Goal: Task Accomplishment & Management: Manage account settings

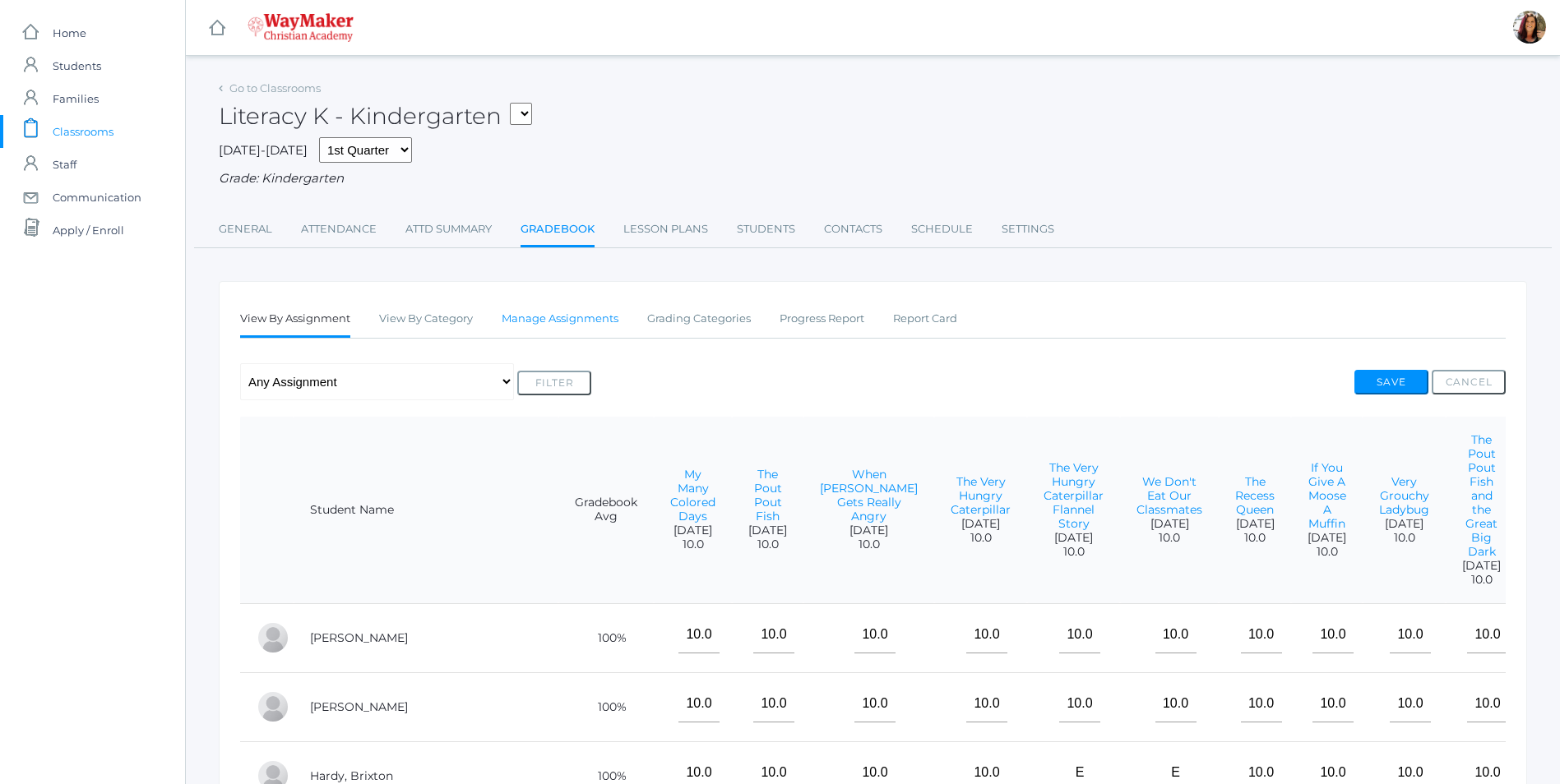
click at [546, 321] on link "Manage Assignments" at bounding box center [560, 319] width 117 height 33
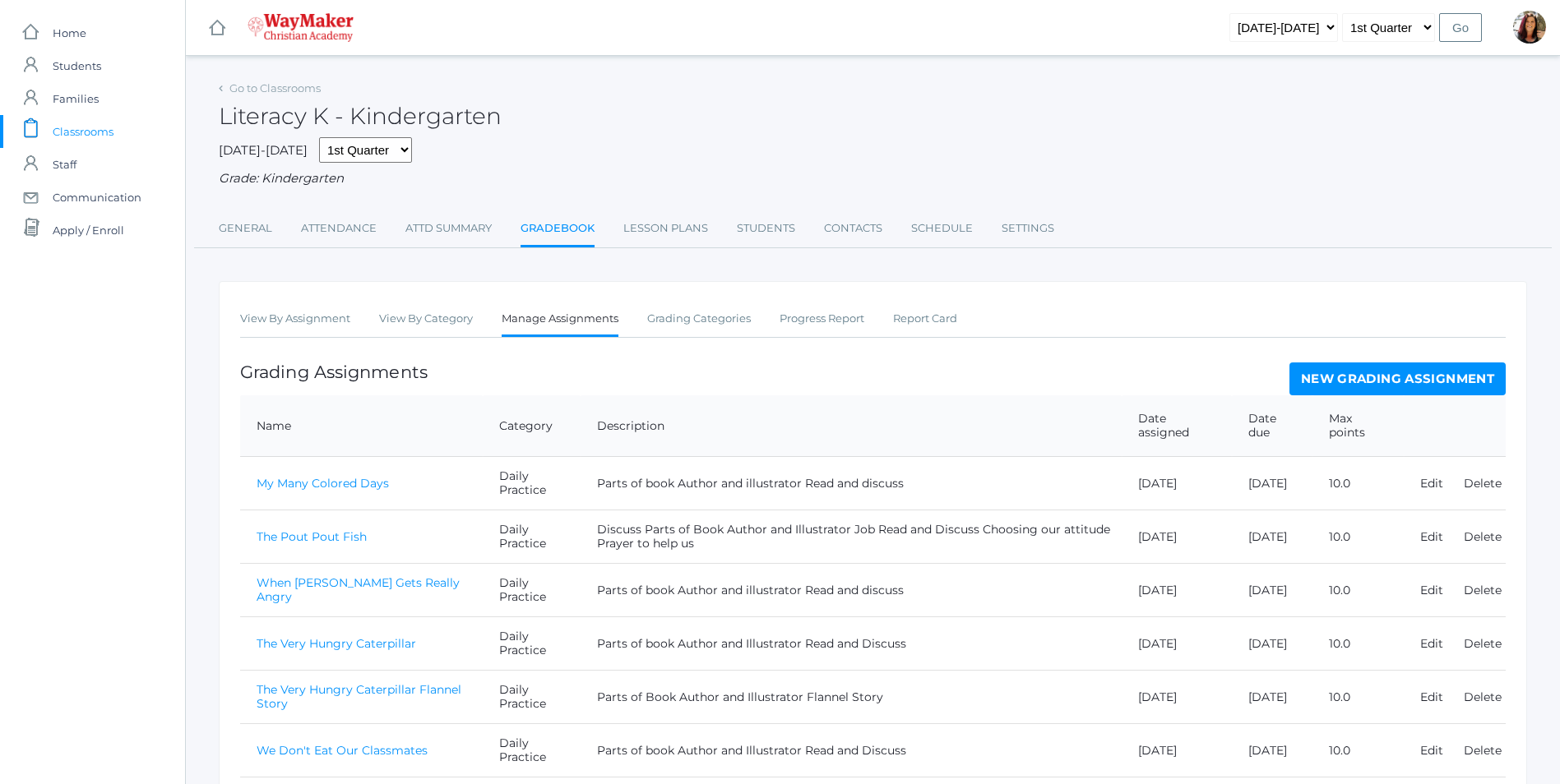
click at [1328, 381] on link "New Grading Assignment" at bounding box center [1397, 378] width 216 height 33
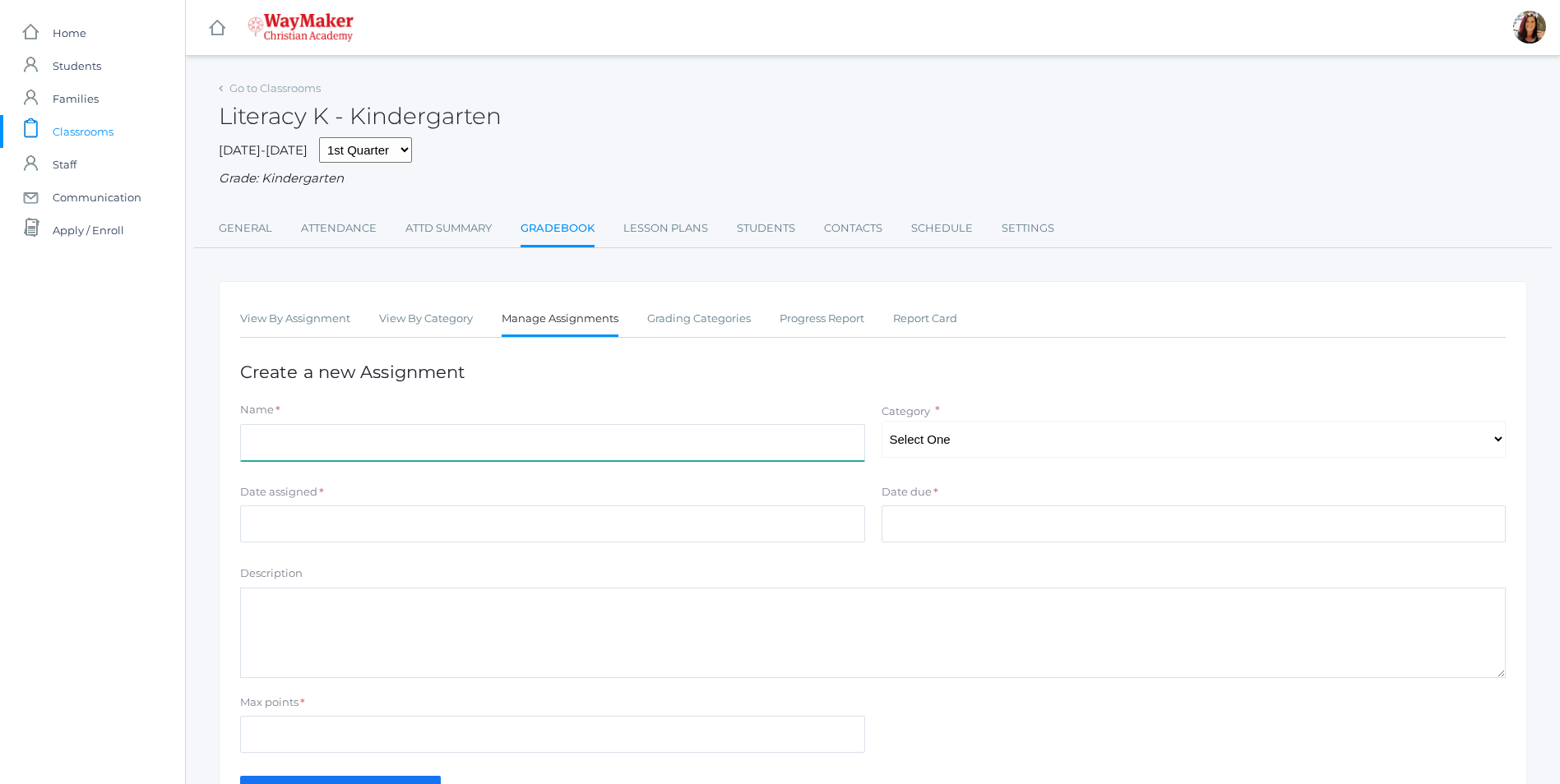
click at [298, 440] on input "Name" at bounding box center [553, 443] width 625 height 37
type input "The Leaf Blew In"
click at [1498, 443] on select "Select One Daily Practice Summative Assessment" at bounding box center [1194, 440] width 625 height 37
select select "1102"
click at [882, 423] on select "Select One Daily Practice Summative Assessment" at bounding box center [1194, 440] width 625 height 37
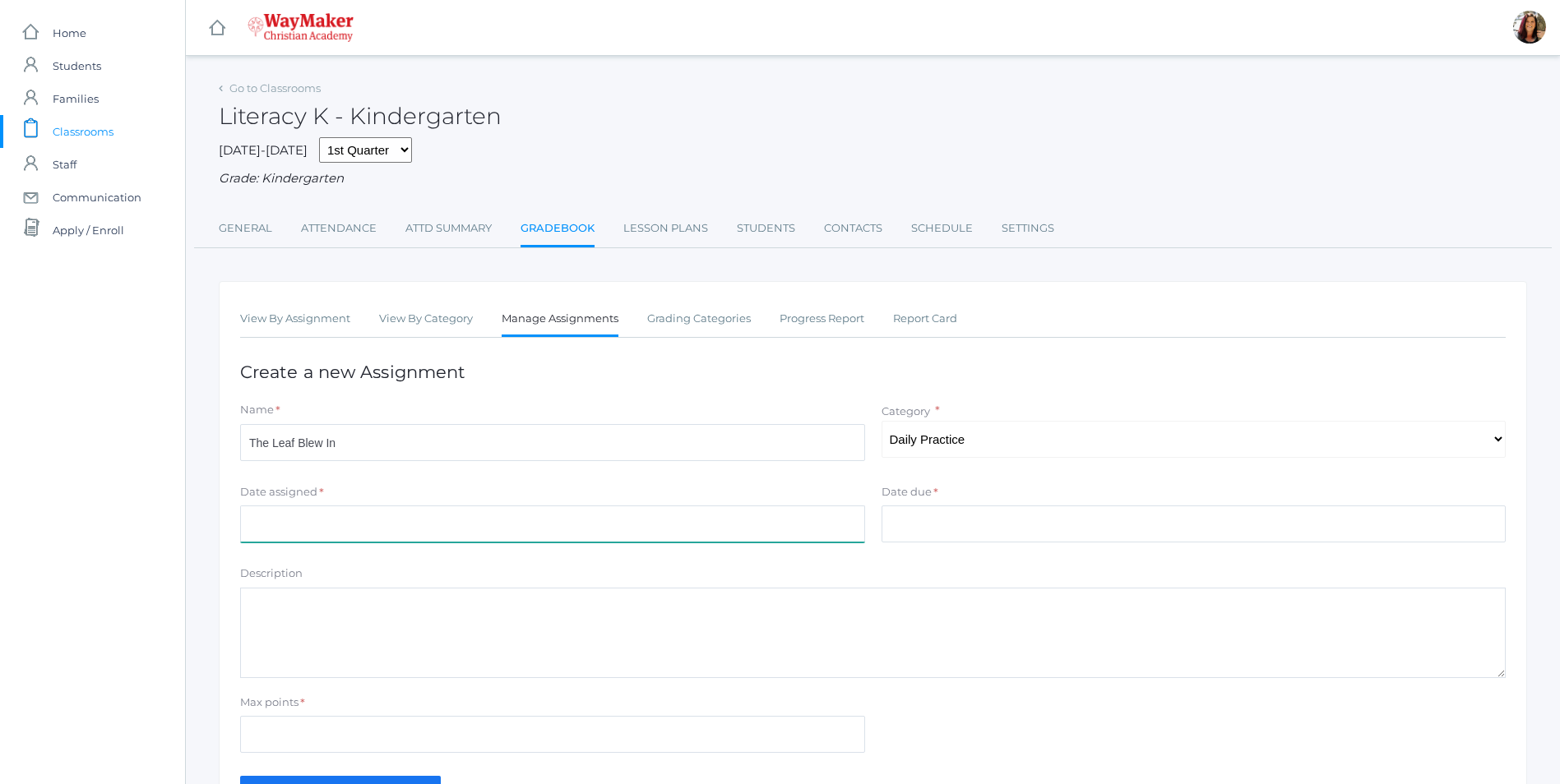
click at [351, 540] on input "Date assigned" at bounding box center [553, 524] width 625 height 37
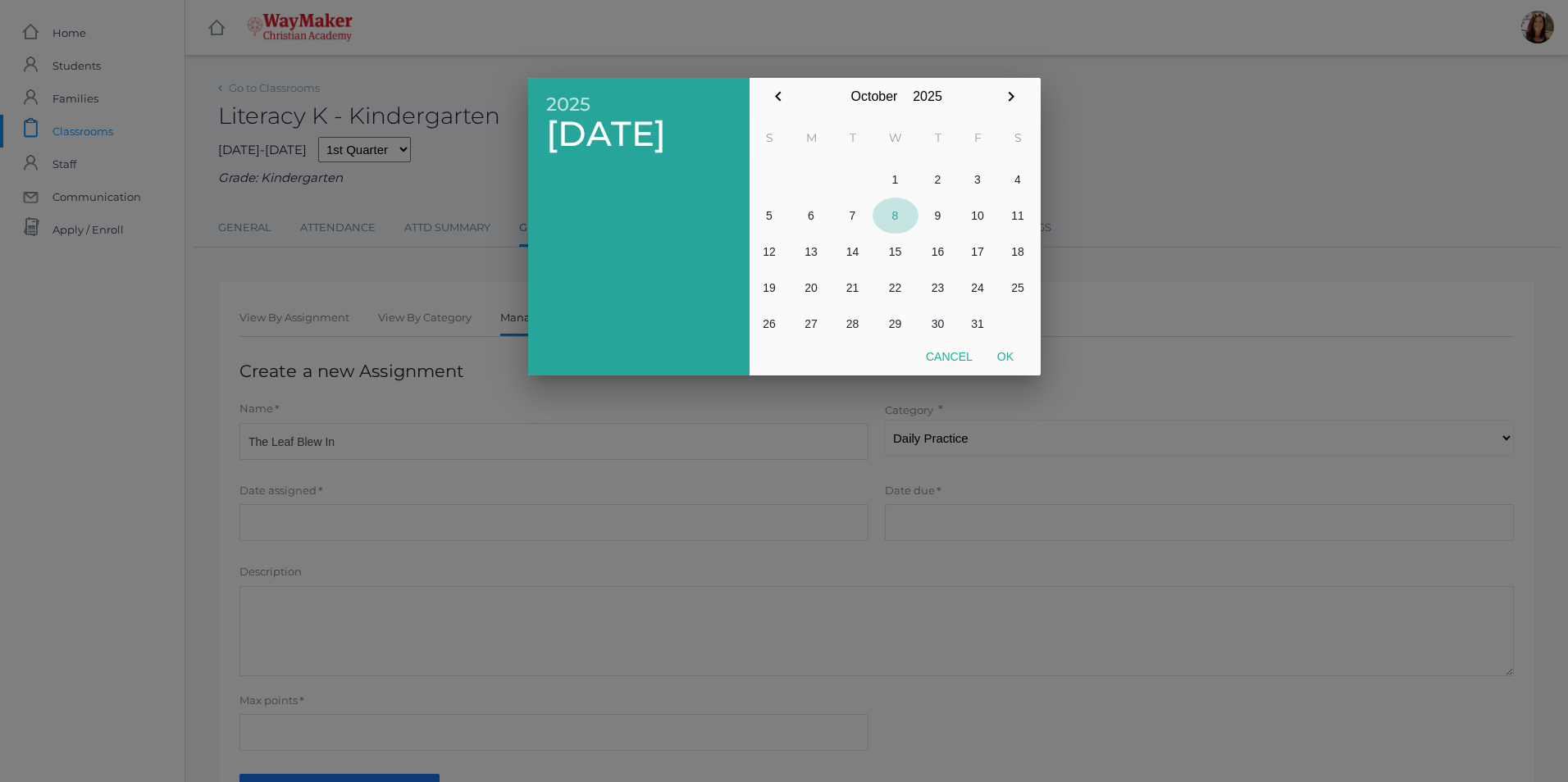
click at [898, 221] on button "8" at bounding box center [896, 215] width 46 height 36
click at [1001, 355] on button "Ok" at bounding box center [1006, 356] width 41 height 30
type input "2025-10-08"
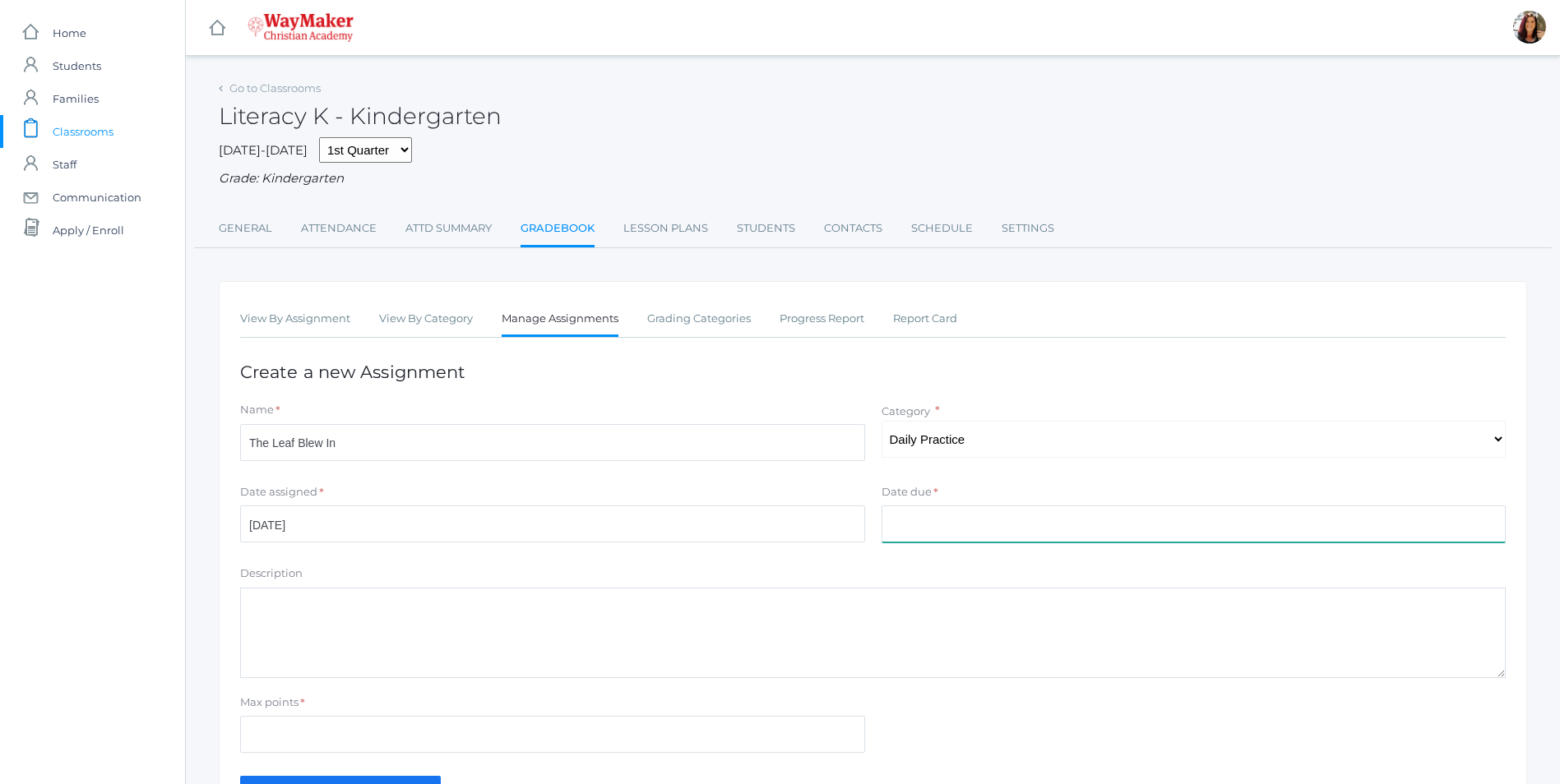
click at [957, 525] on input "Date due" at bounding box center [1194, 524] width 625 height 37
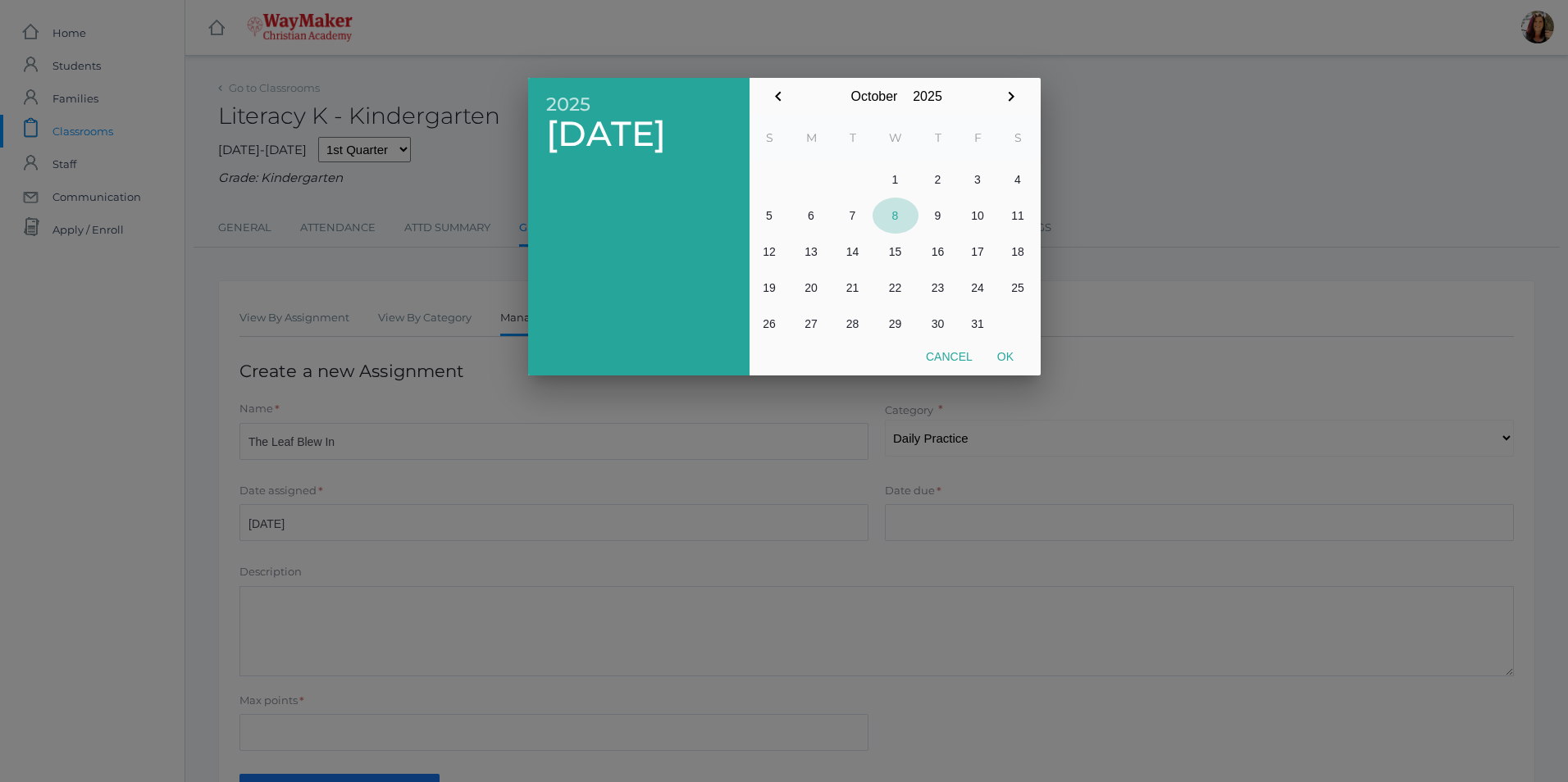
click at [892, 222] on button "8" at bounding box center [896, 215] width 46 height 36
click at [1002, 354] on button "Ok" at bounding box center [1006, 356] width 41 height 30
type input "2025-10-08"
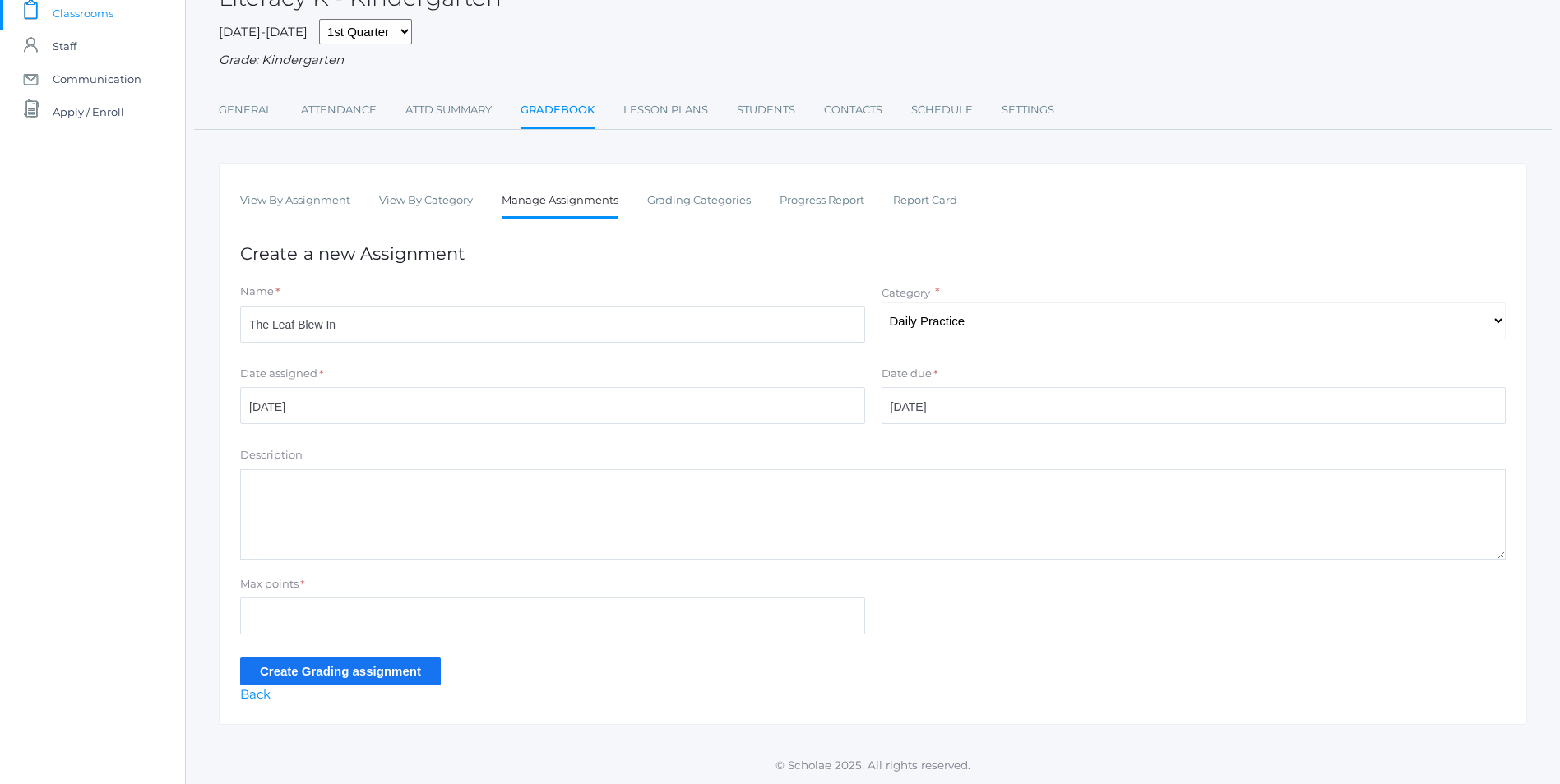
scroll to position [120, 0]
click at [292, 501] on textarea "Description" at bounding box center [873, 514] width 1265 height 91
type textarea "Parts of book Author and Illustrator"
click at [301, 613] on input "Max points" at bounding box center [553, 616] width 625 height 37
type input "10"
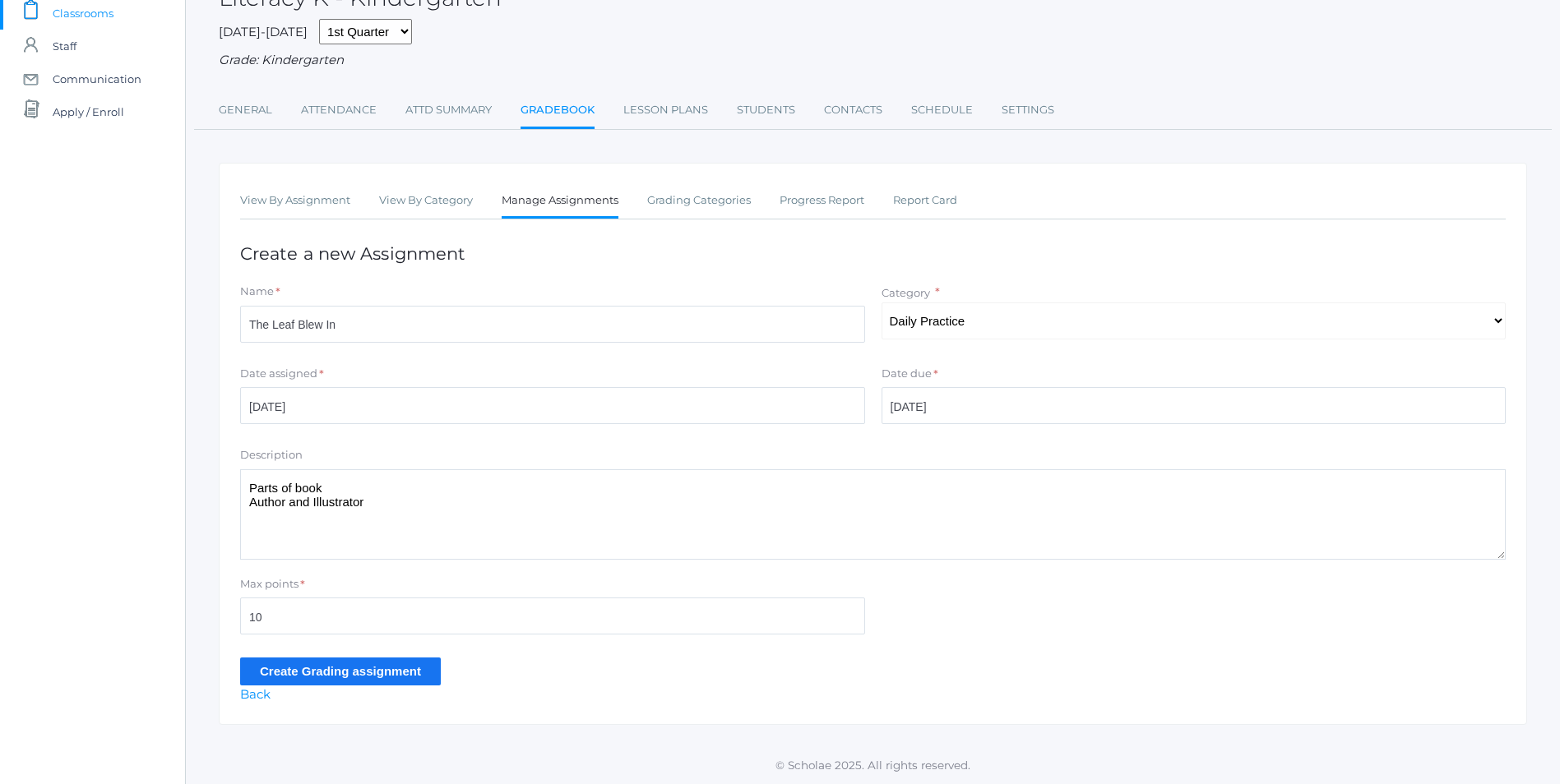
click at [320, 670] on input "Create Grading assignment" at bounding box center [340, 671] width 200 height 27
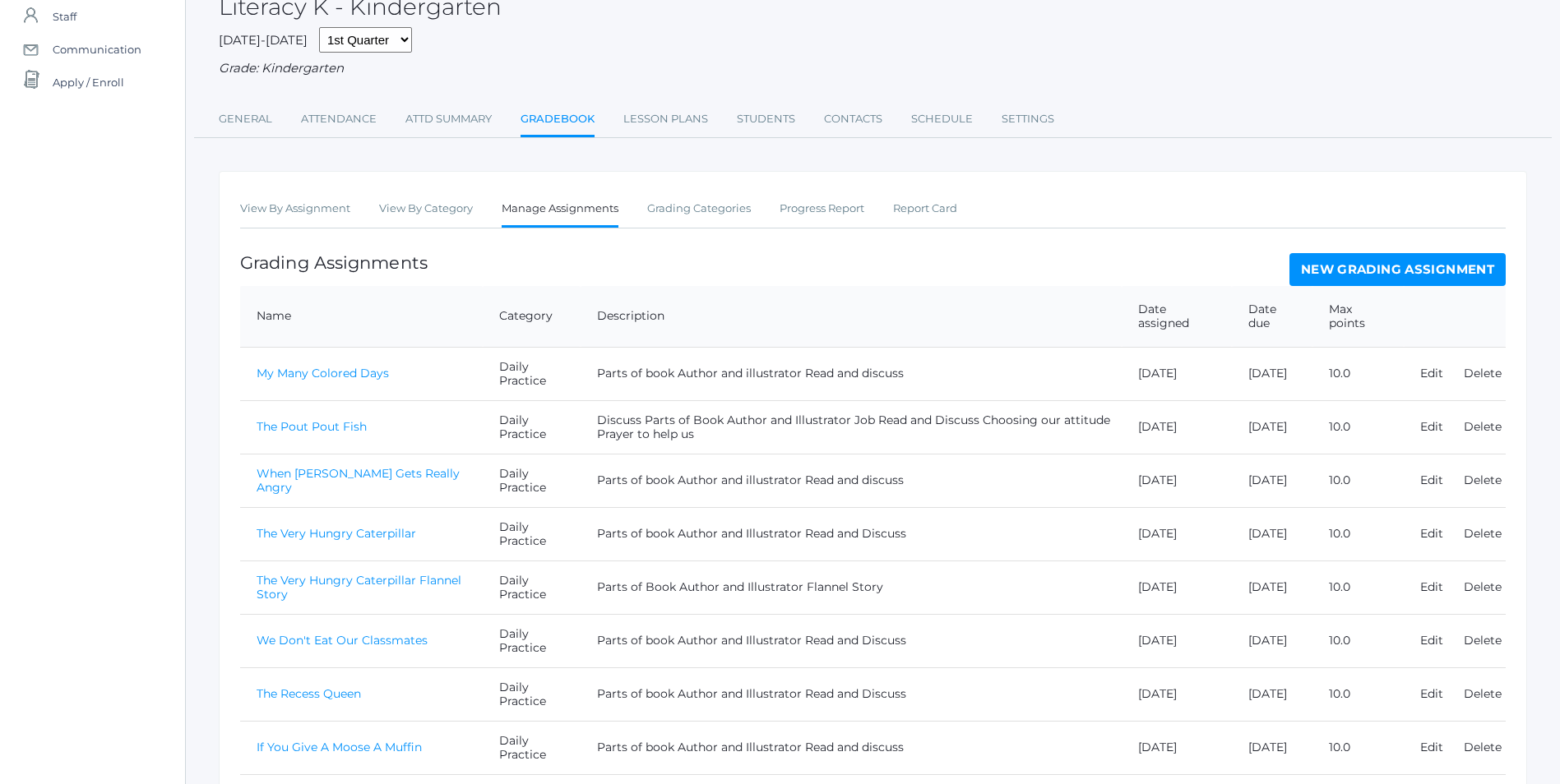
scroll to position [435, 0]
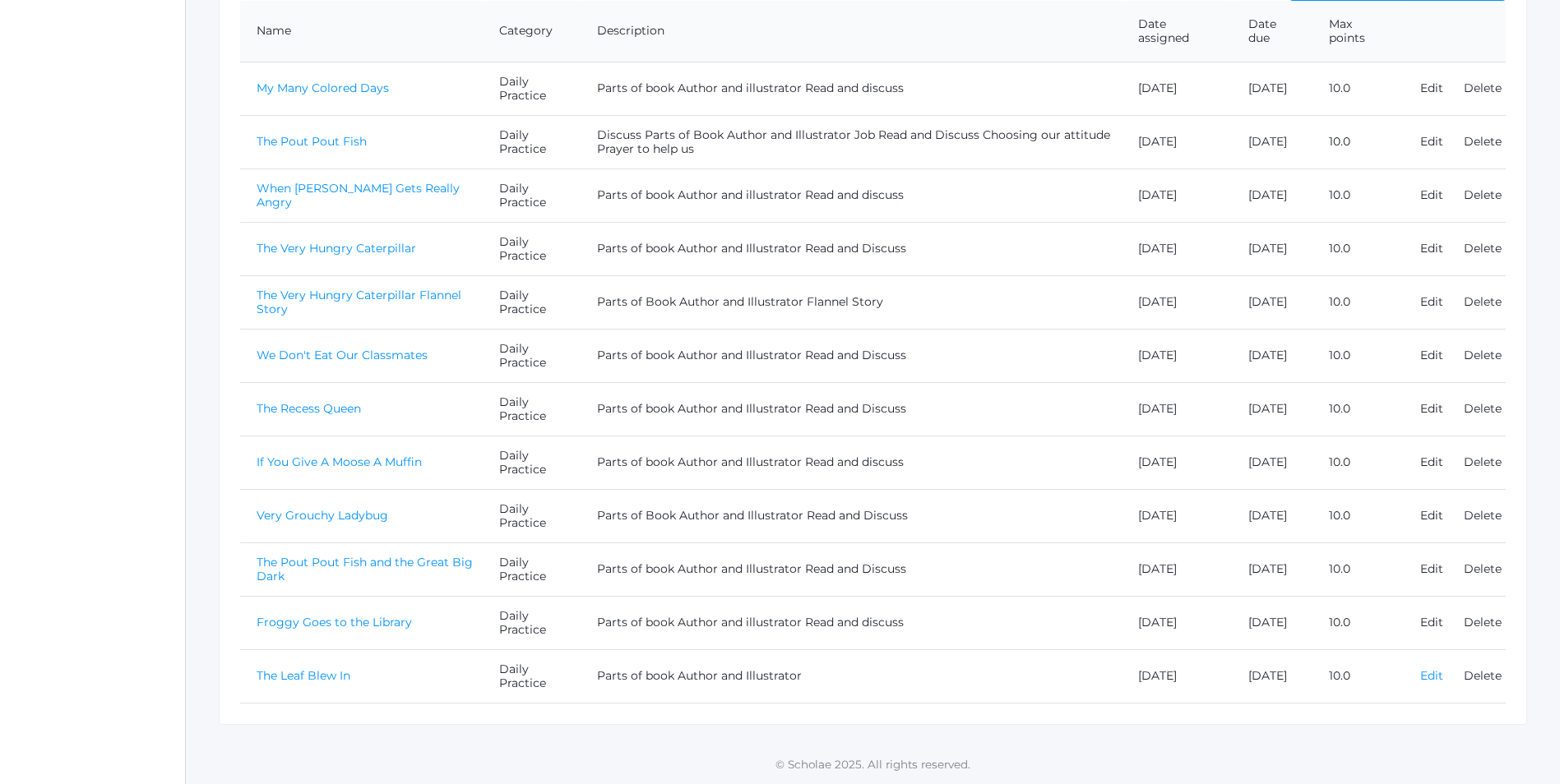
click at [1424, 675] on link "Edit" at bounding box center [1431, 675] width 23 height 14
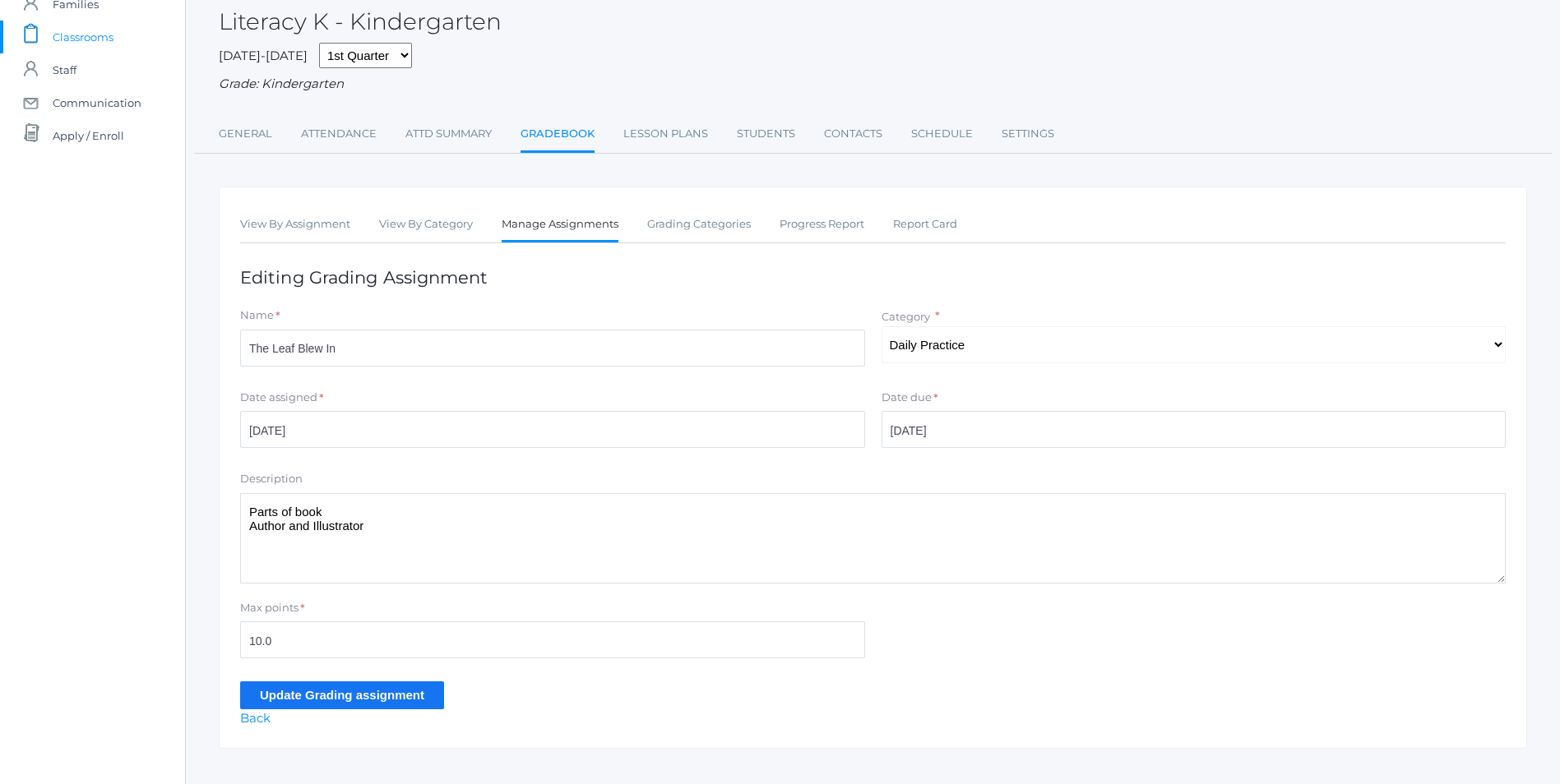
scroll to position [120, 0]
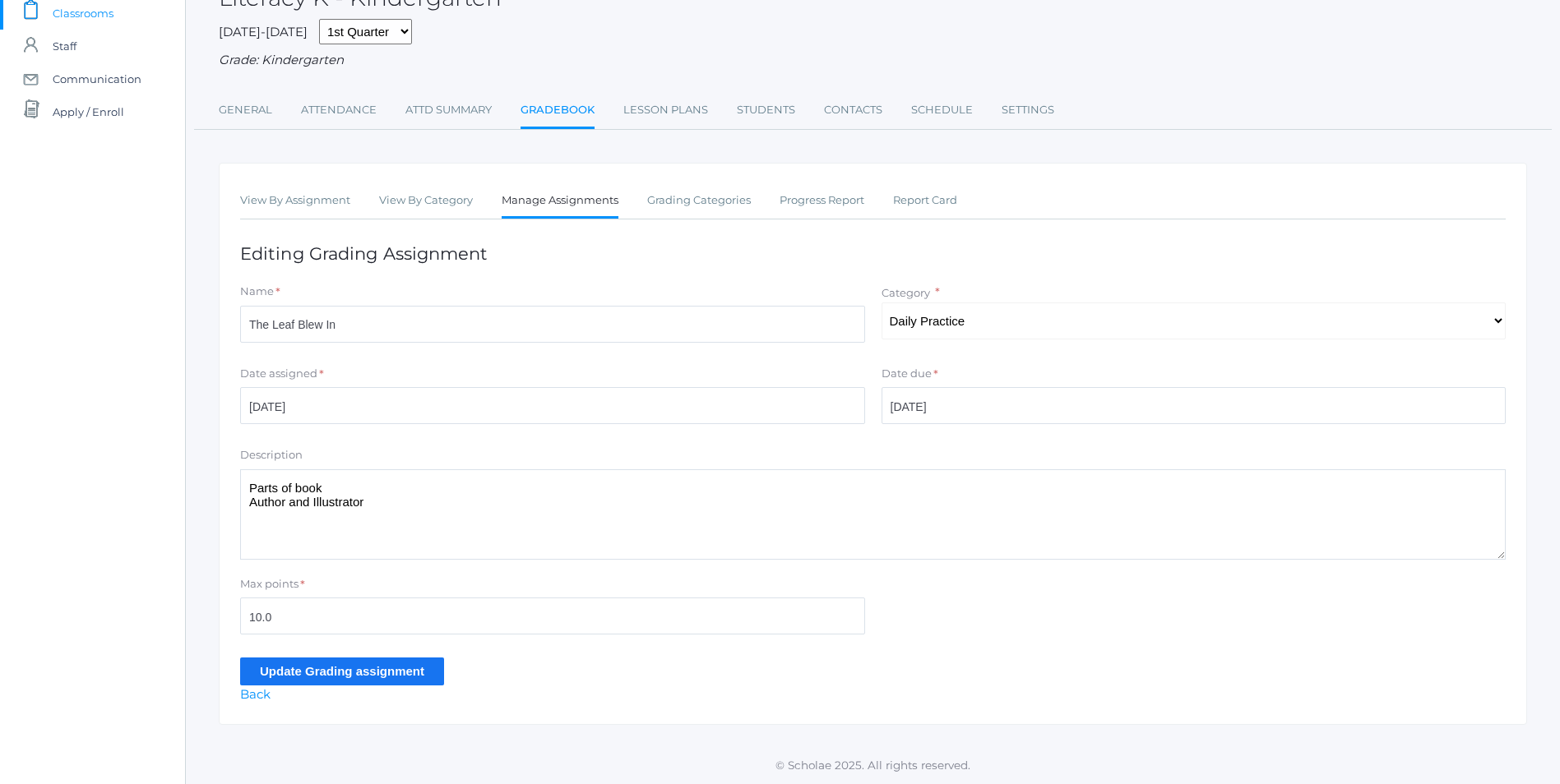
click at [427, 511] on textarea "Parts of book Author and Illustrator" at bounding box center [873, 514] width 1265 height 91
type textarea "Parts of book Author and Illustrator Read and discuss"
click at [397, 672] on input "Update Grading assignment" at bounding box center [342, 671] width 204 height 27
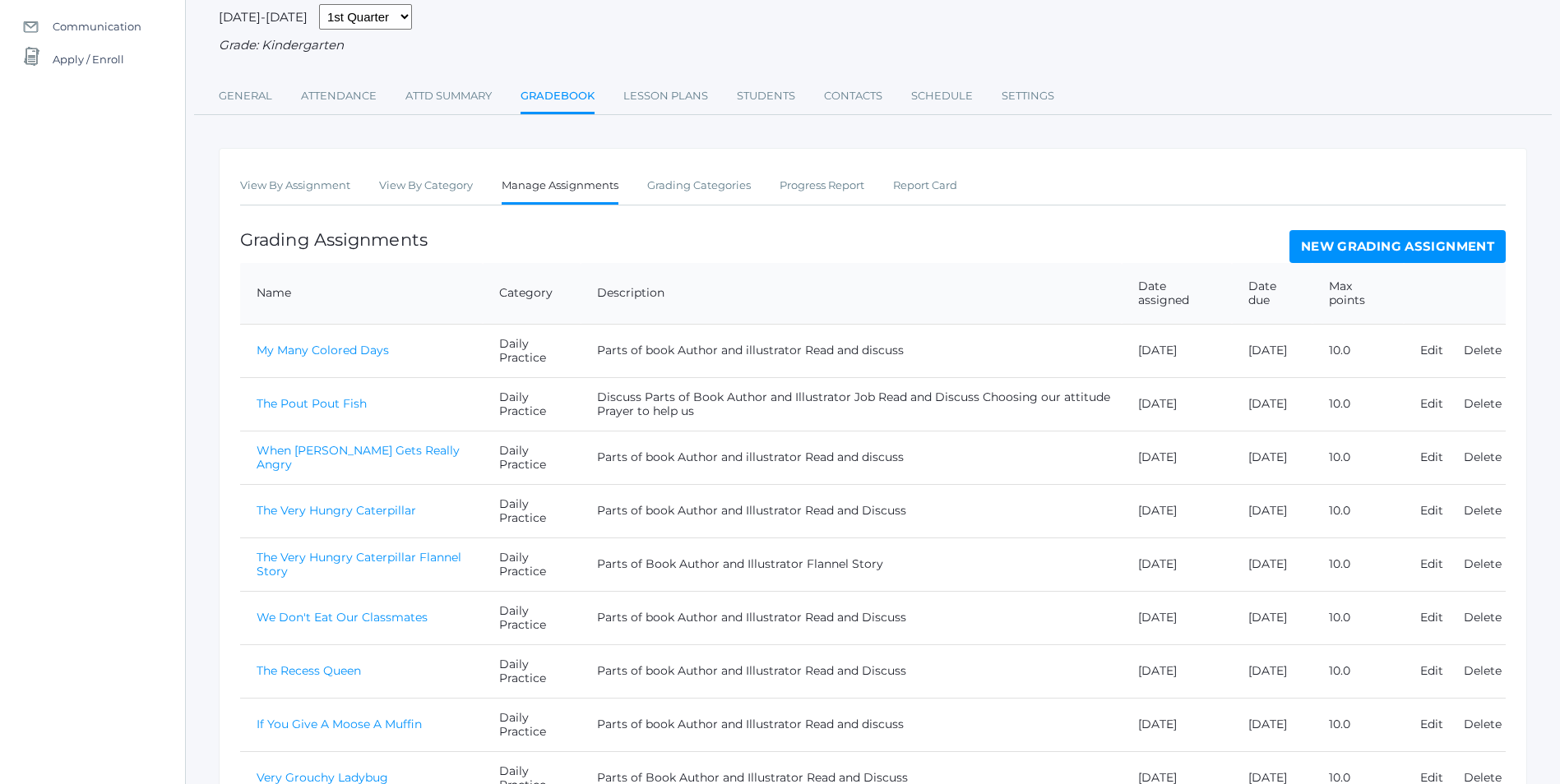
scroll to position [435, 0]
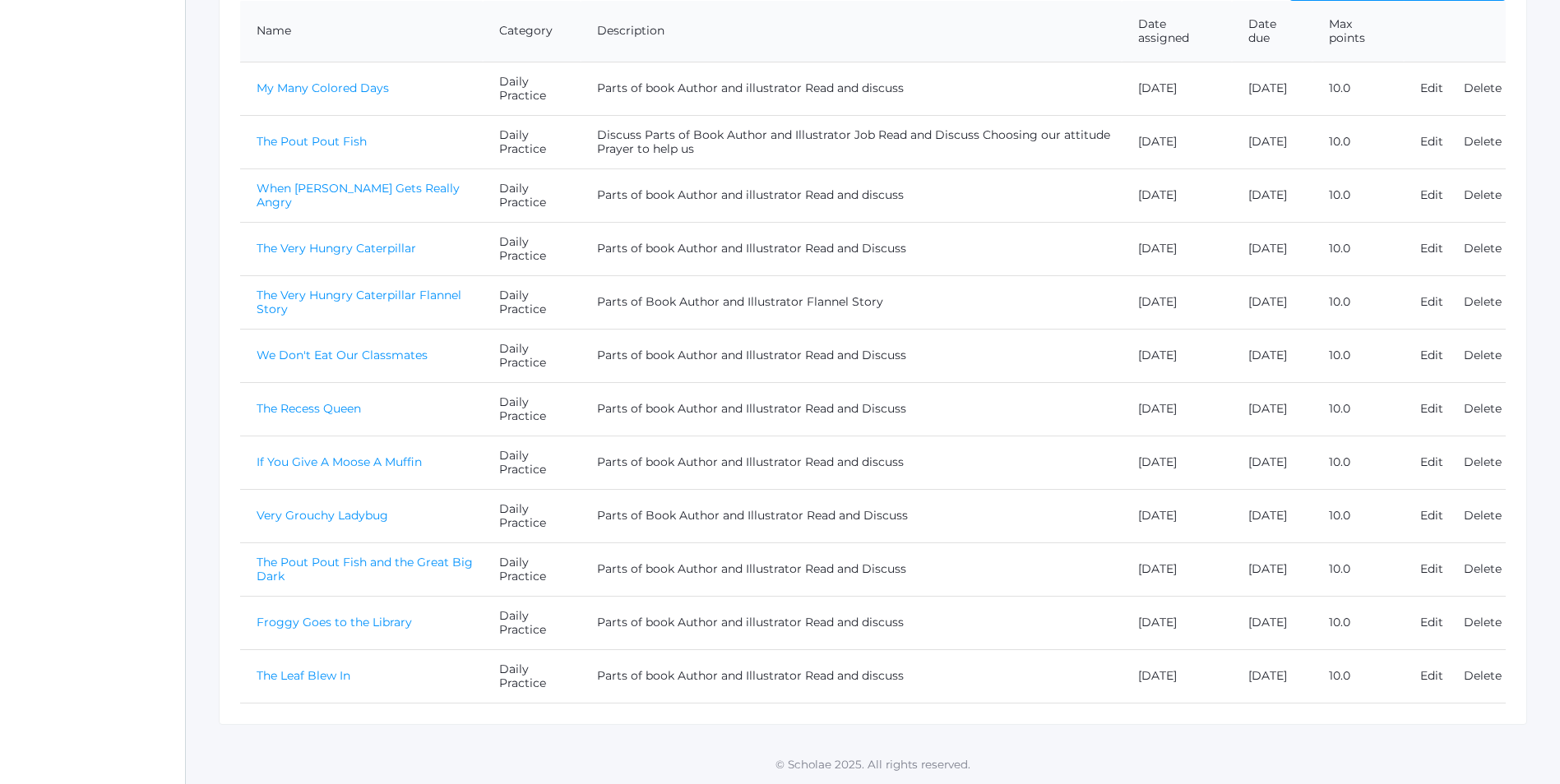
click at [329, 670] on link "The Leaf Blew In" at bounding box center [303, 675] width 93 height 14
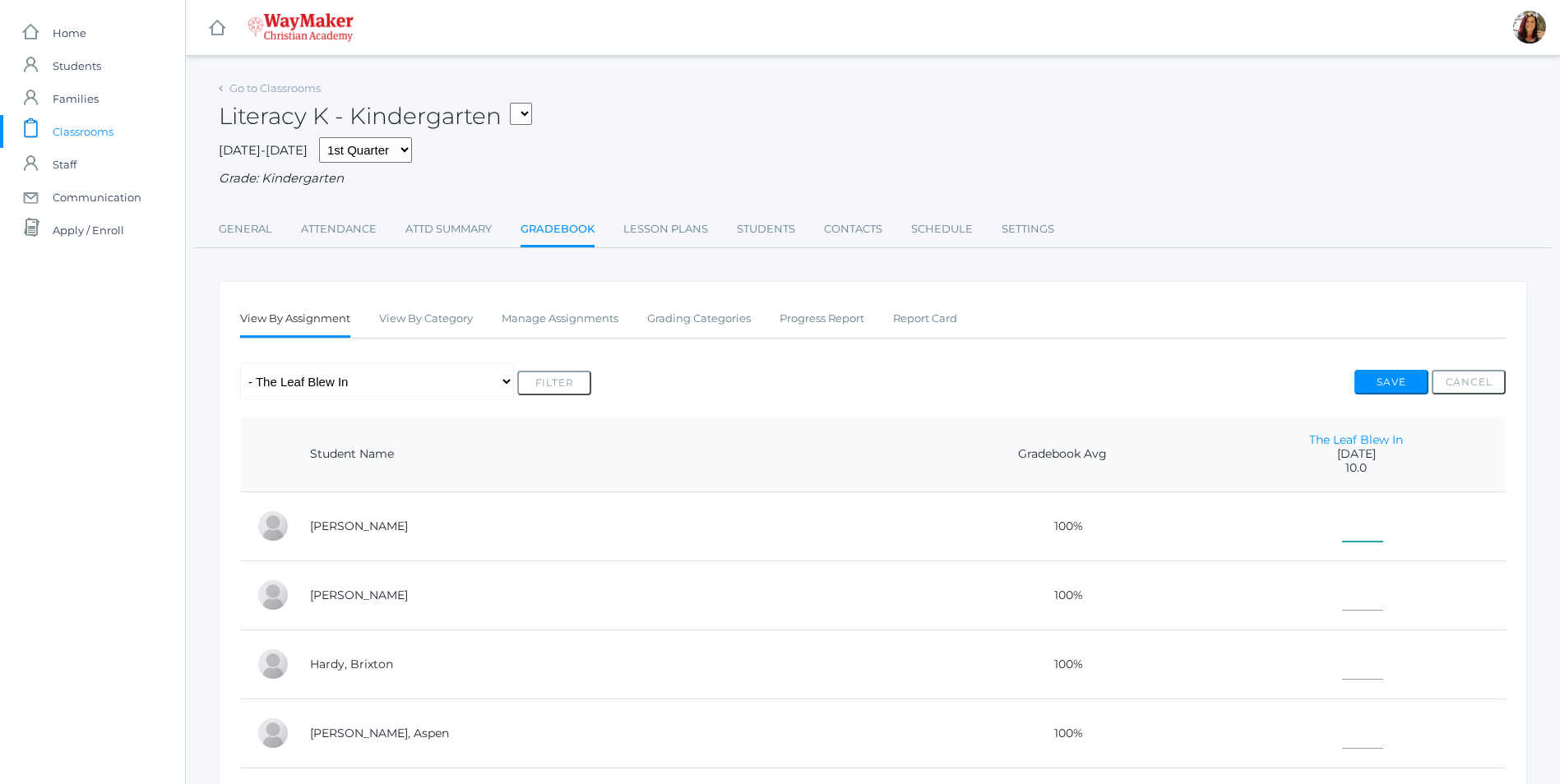
click at [1342, 529] on input"] "text" at bounding box center [1362, 524] width 41 height 37
type input"] "10"
click at [1355, 605] on td at bounding box center [1355, 595] width 300 height 69
click at [1342, 594] on input"] "text" at bounding box center [1362, 592] width 41 height 37
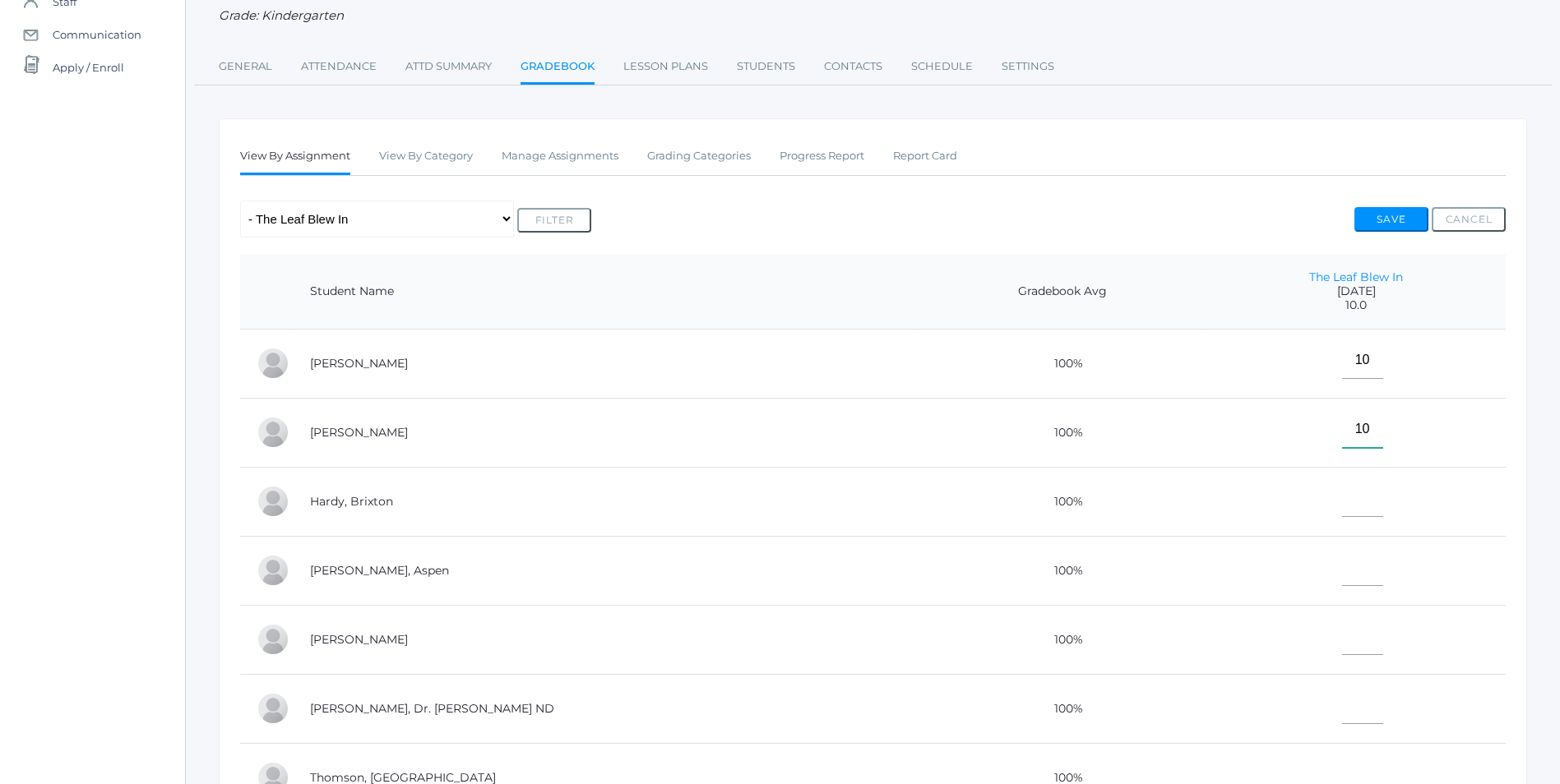
scroll to position [165, 0]
type input"] "10"
click at [1342, 515] on input"] "text" at bounding box center [1362, 497] width 41 height 37
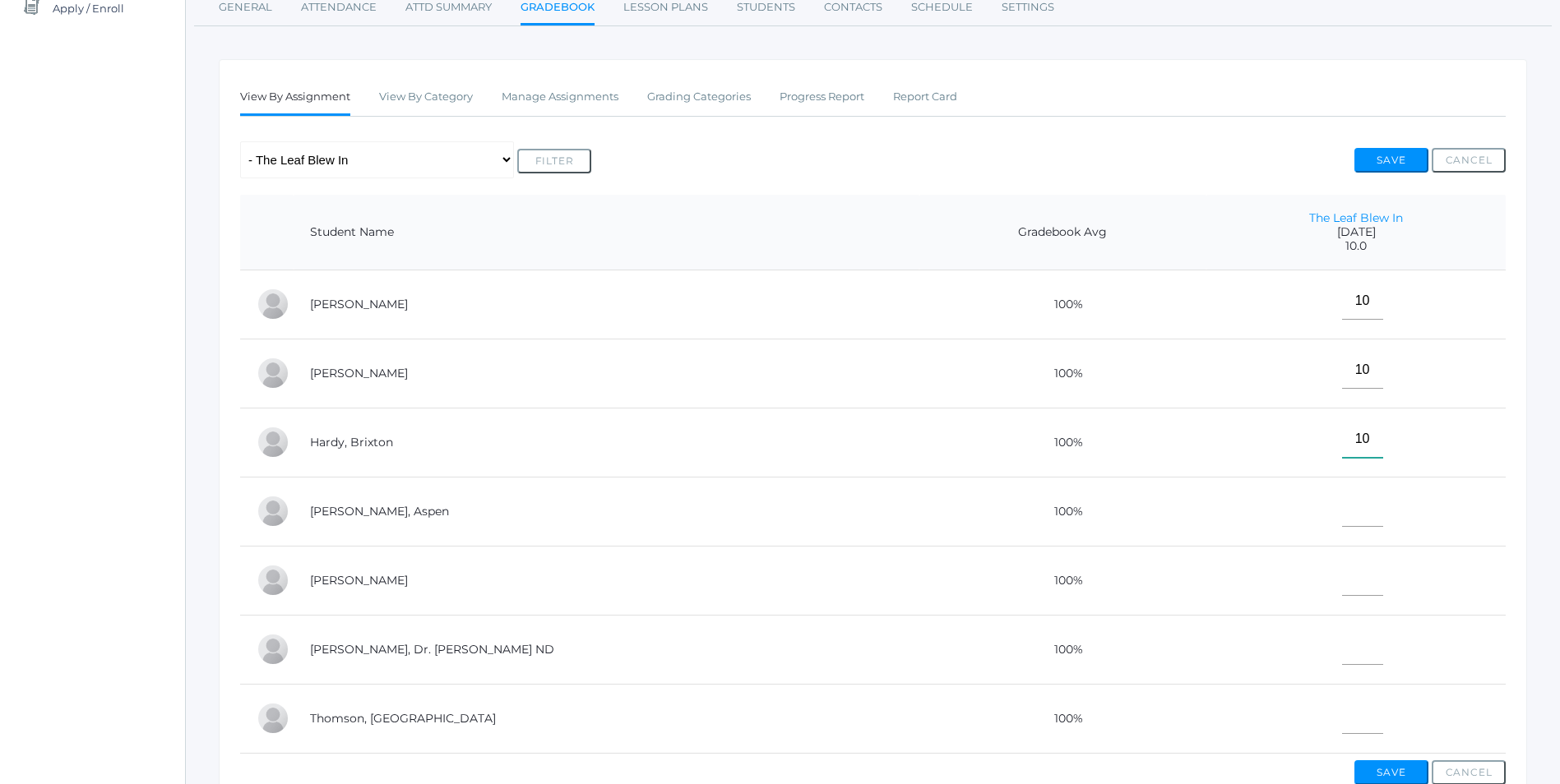
scroll to position [247, 0]
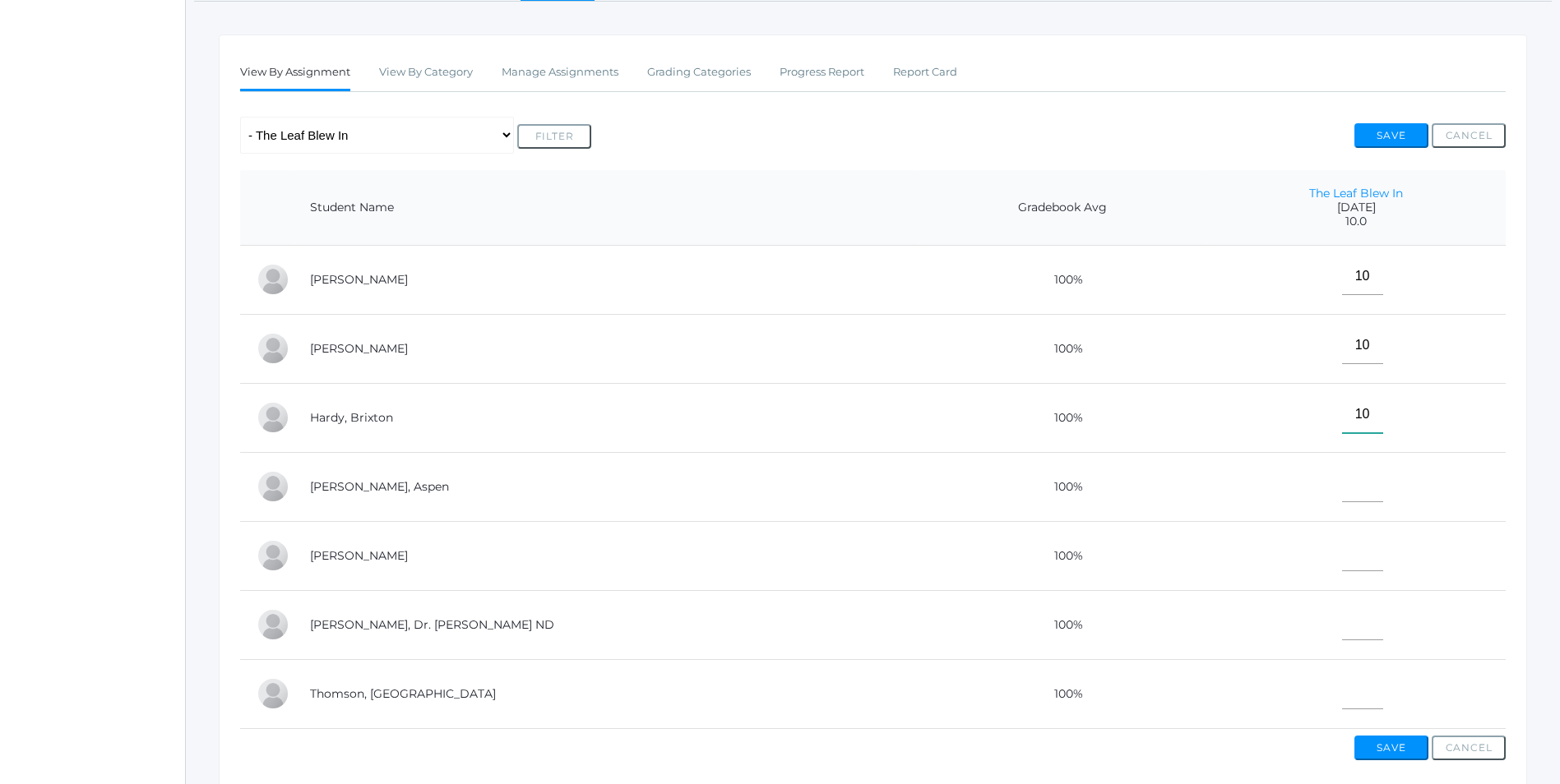
type input"] "10"
click at [1342, 491] on input"] "text" at bounding box center [1362, 484] width 41 height 37
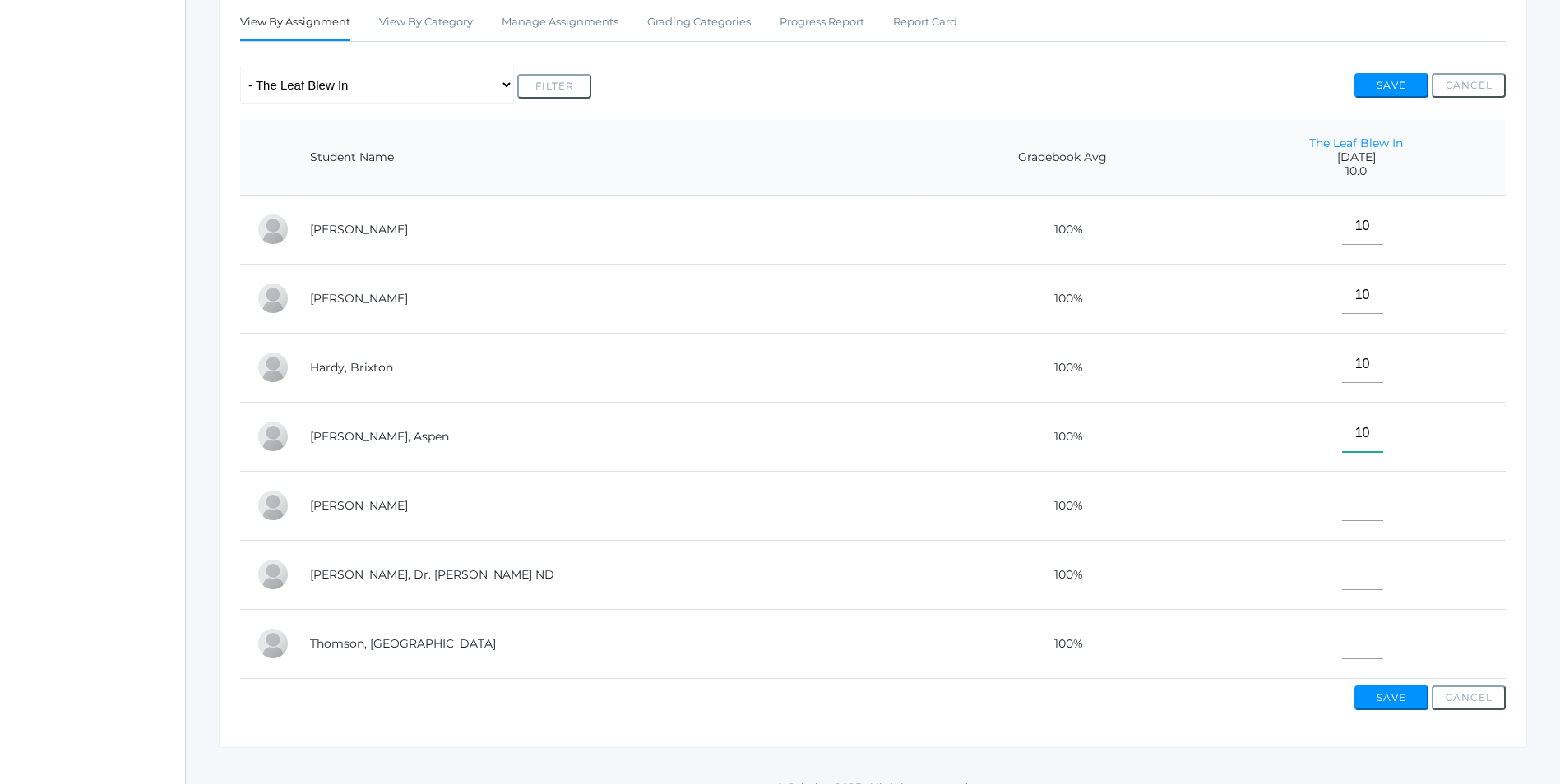
scroll to position [334, 0]
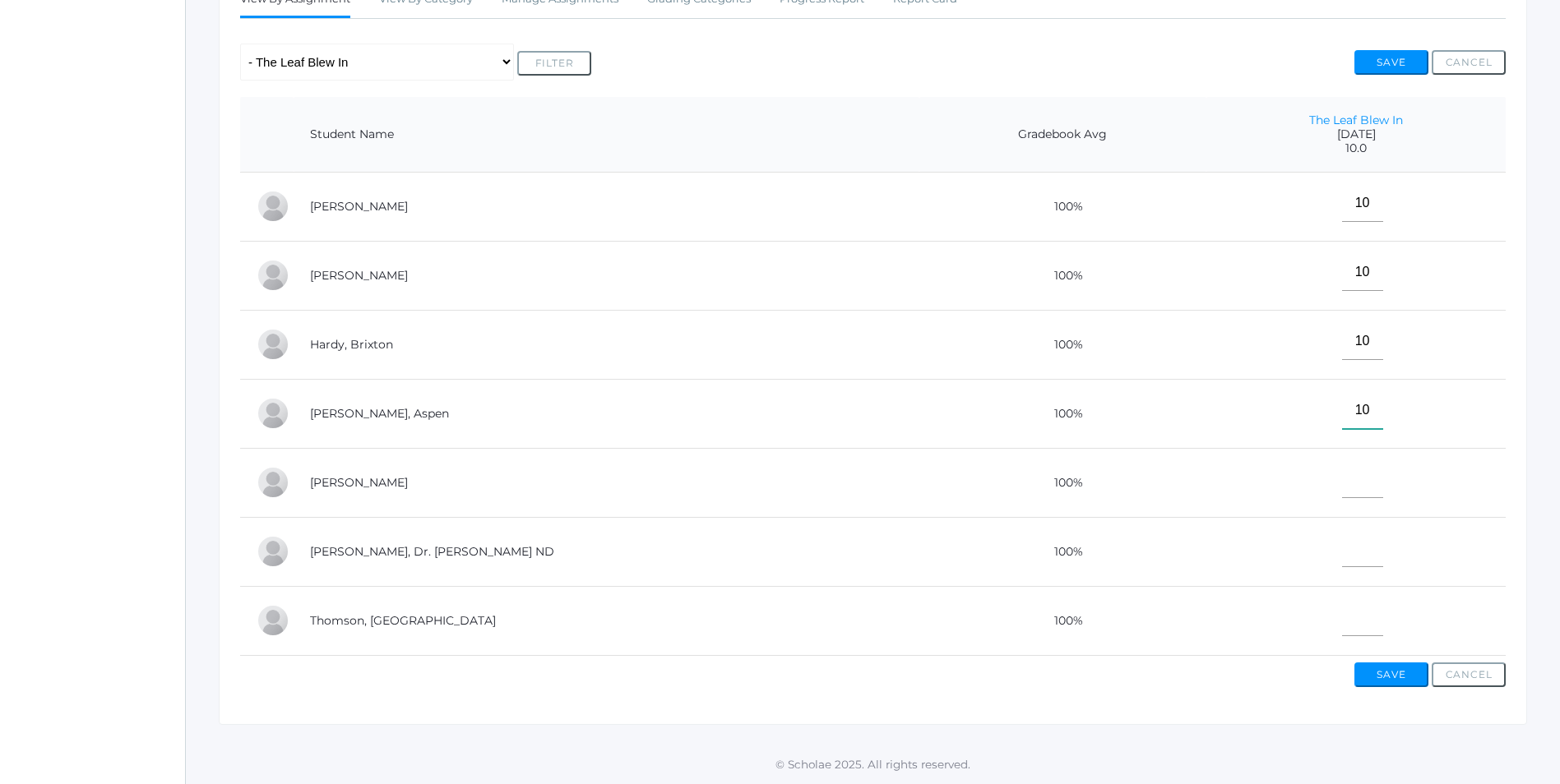
type input"] "10"
click at [1342, 530] on input"] "text" at bounding box center [1362, 549] width 41 height 37
type input"] "E"
click at [1342, 616] on input"] "text" at bounding box center [1362, 618] width 41 height 37
type input"] "10"
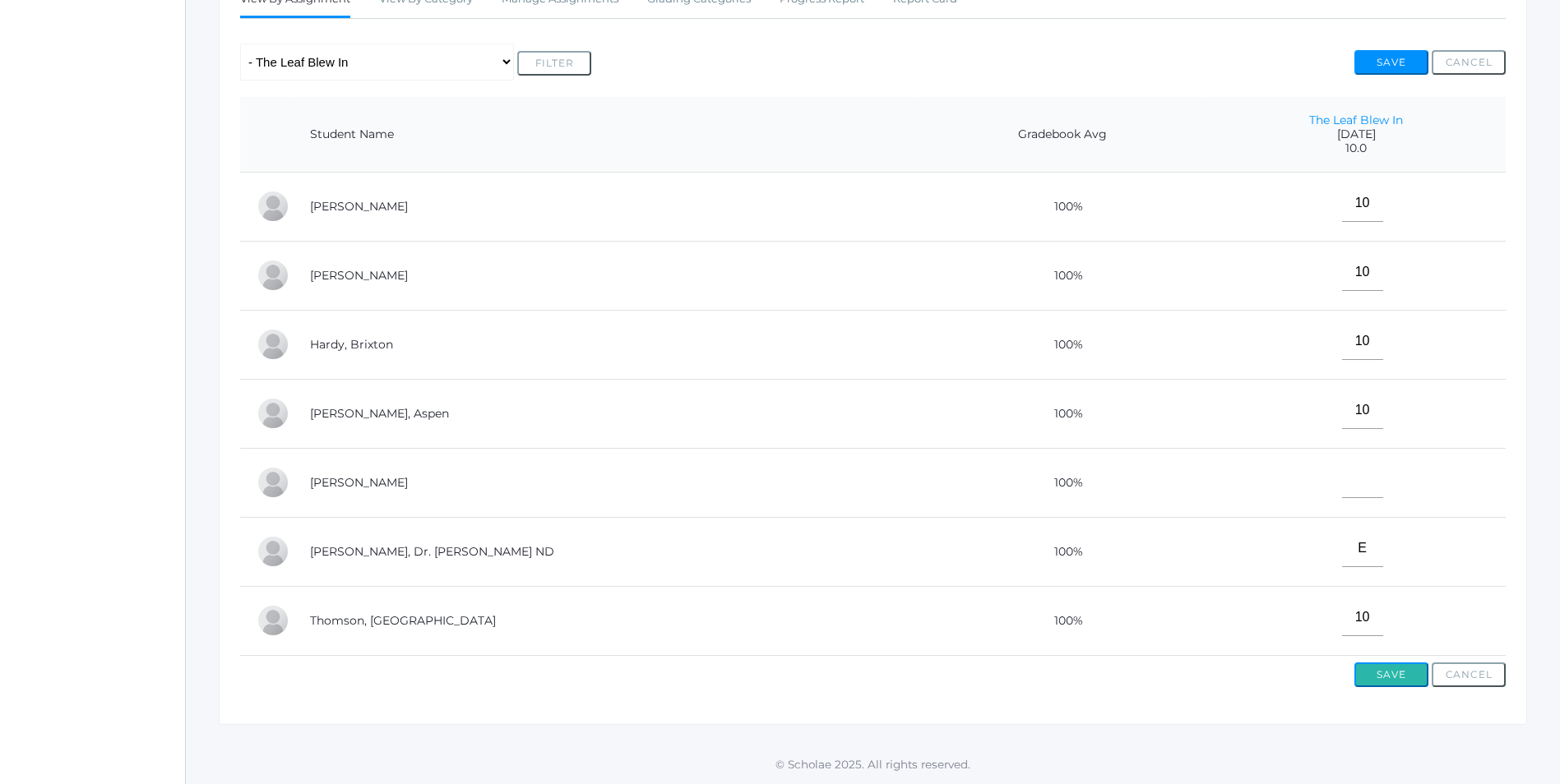
click at [1382, 672] on button "Save" at bounding box center [1391, 675] width 74 height 25
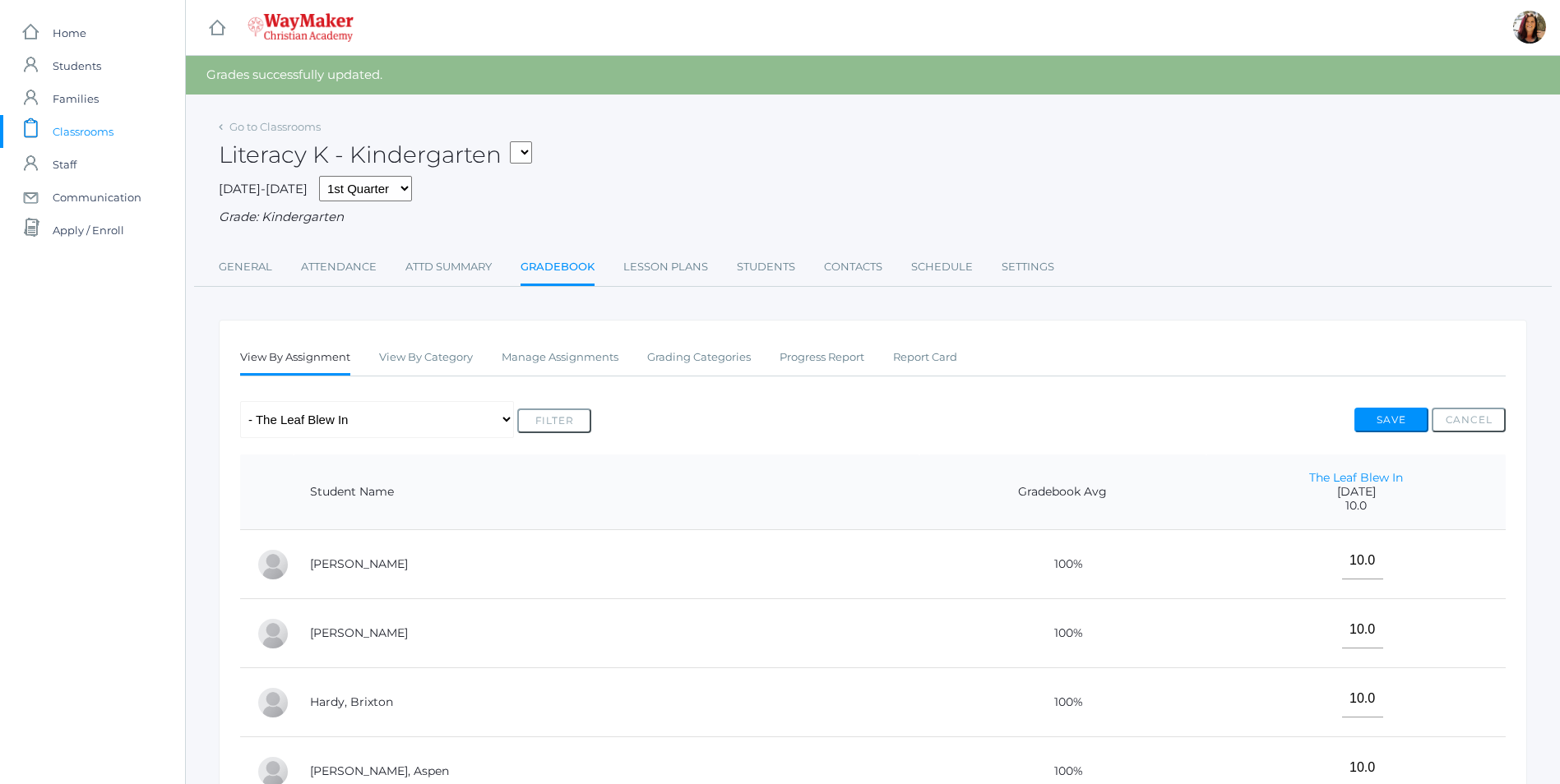
click at [521, 160] on select "KINDER - Phonics K Kindergarten KINDER - Literacy K Kindergarten KINDER - Bible…" at bounding box center [521, 153] width 22 height 22
select select "2556"
click at [515, 142] on select "KINDER - Phonics K Kindergarten KINDER - Literacy K Kindergarten KINDER - Bible…" at bounding box center [521, 153] width 22 height 22
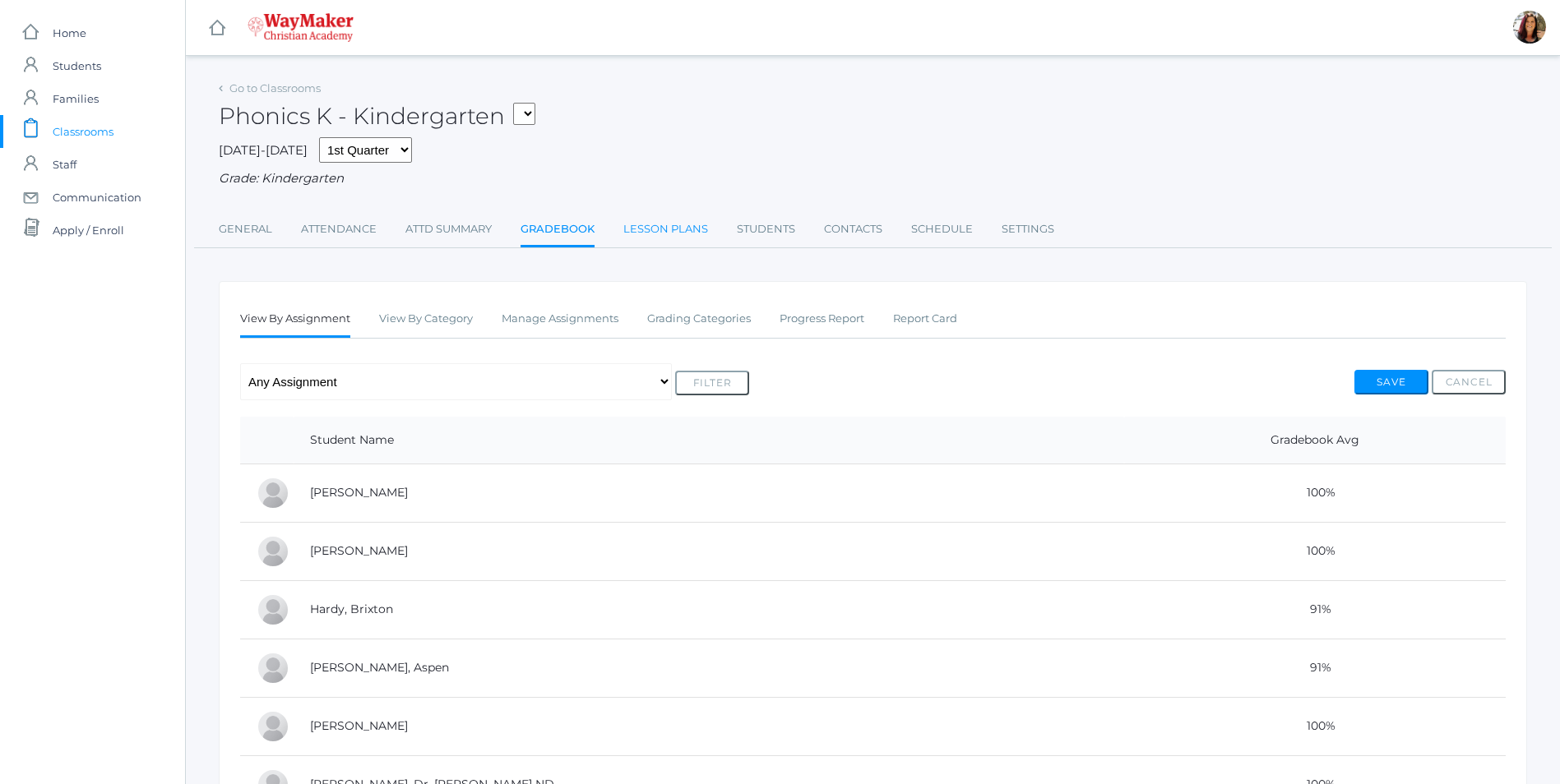
click at [655, 230] on link "Lesson Plans" at bounding box center [665, 229] width 85 height 33
